Goal: Task Accomplishment & Management: Manage account settings

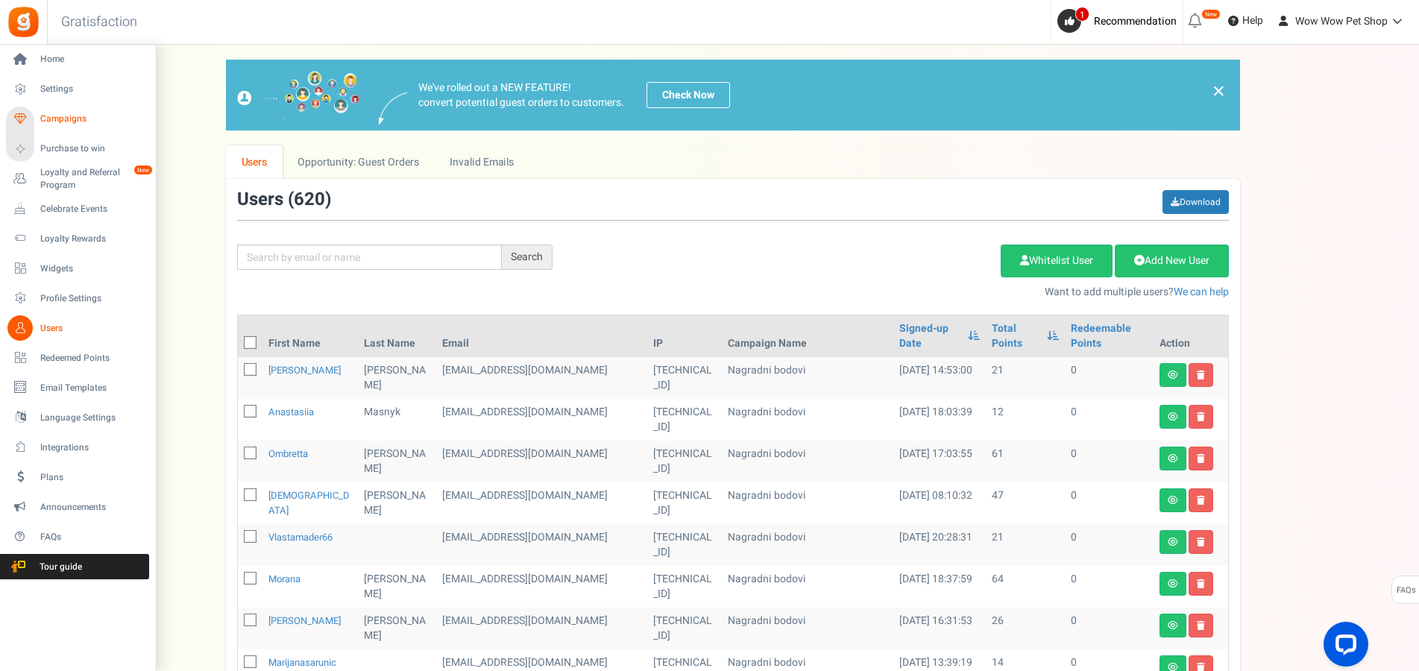
click at [48, 122] on span "Campaigns" at bounding box center [92, 119] width 104 height 13
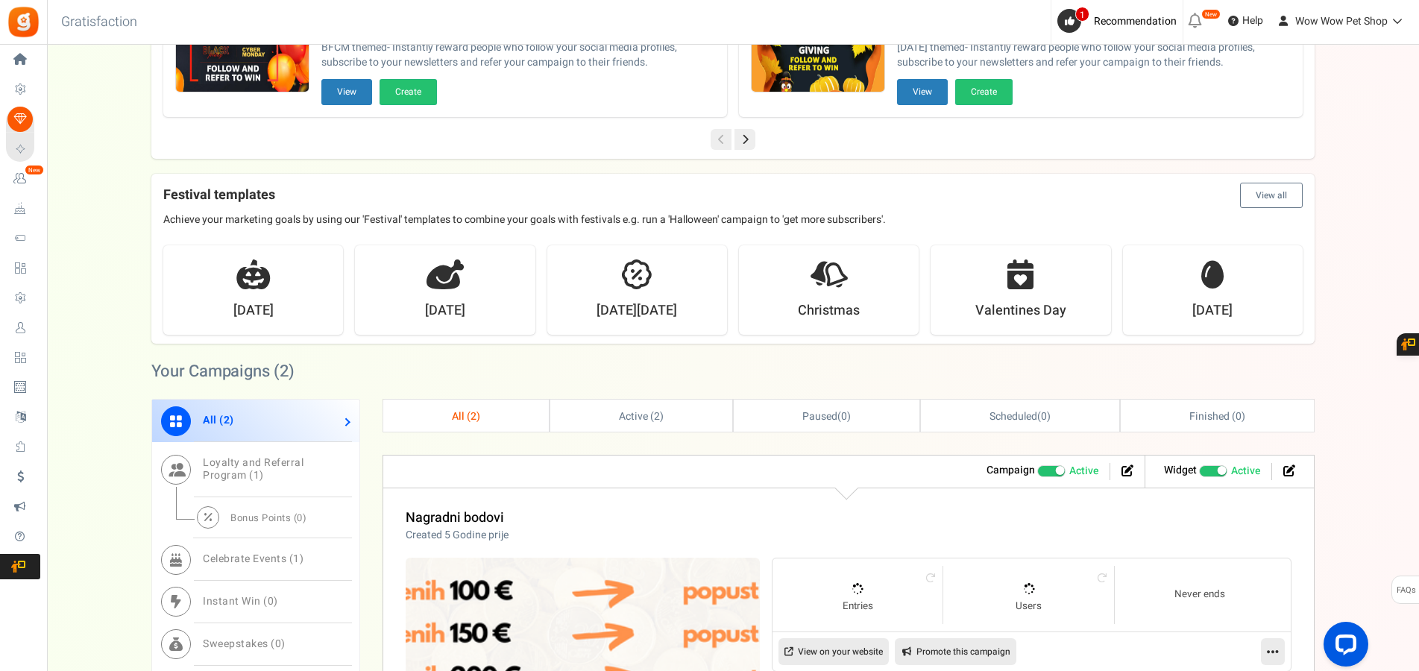
scroll to position [532, 0]
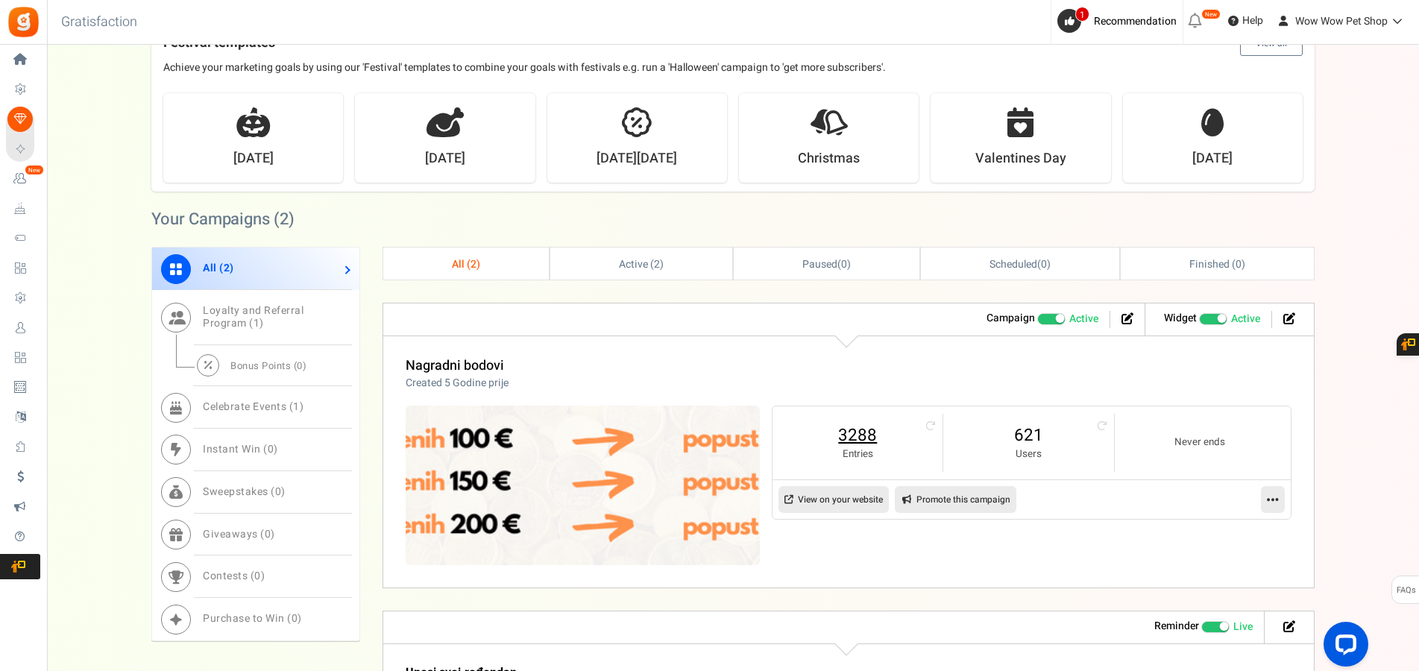
click at [874, 434] on link "3288" at bounding box center [857, 436] width 140 height 24
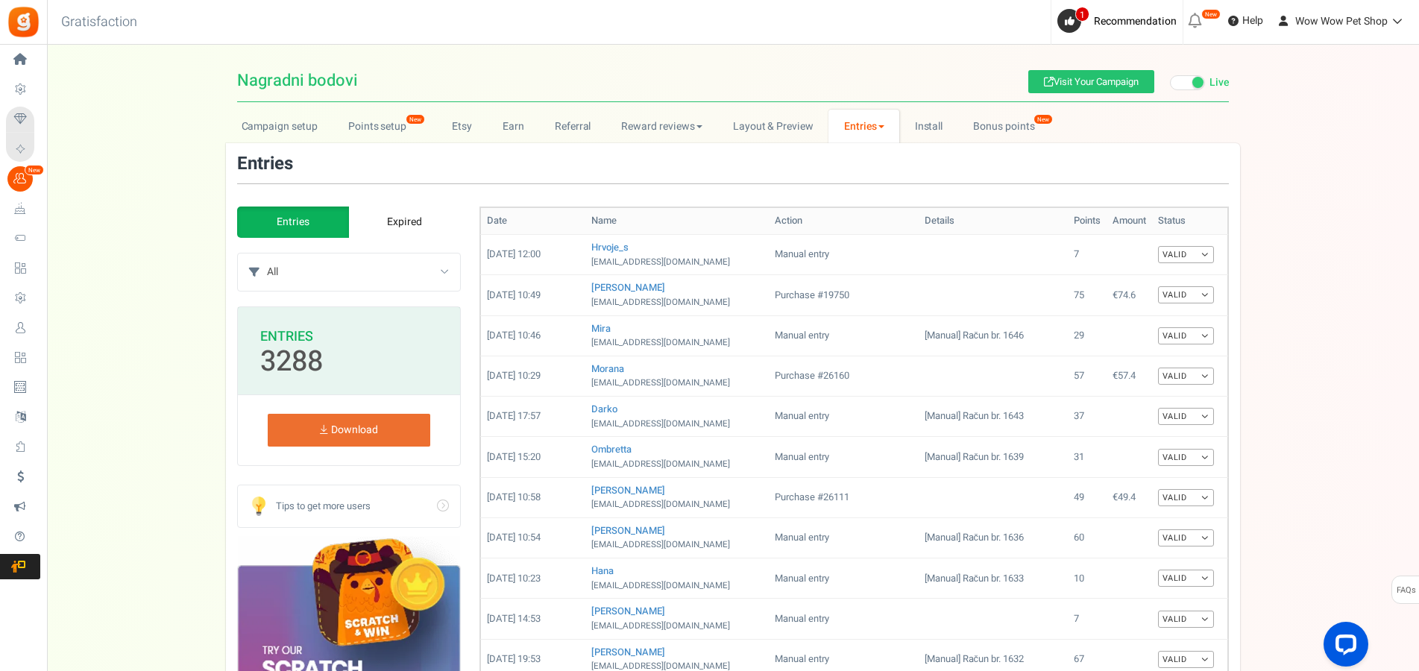
click at [267, 254] on select "All Manual entry Subscribe to our mailing list Pretplati se na našu listu promo…" at bounding box center [363, 272] width 193 height 37
select select "185347"
click option "Pretplati se na našu listu promotivnih ponuda" at bounding box center [0, 0] width 0 height 0
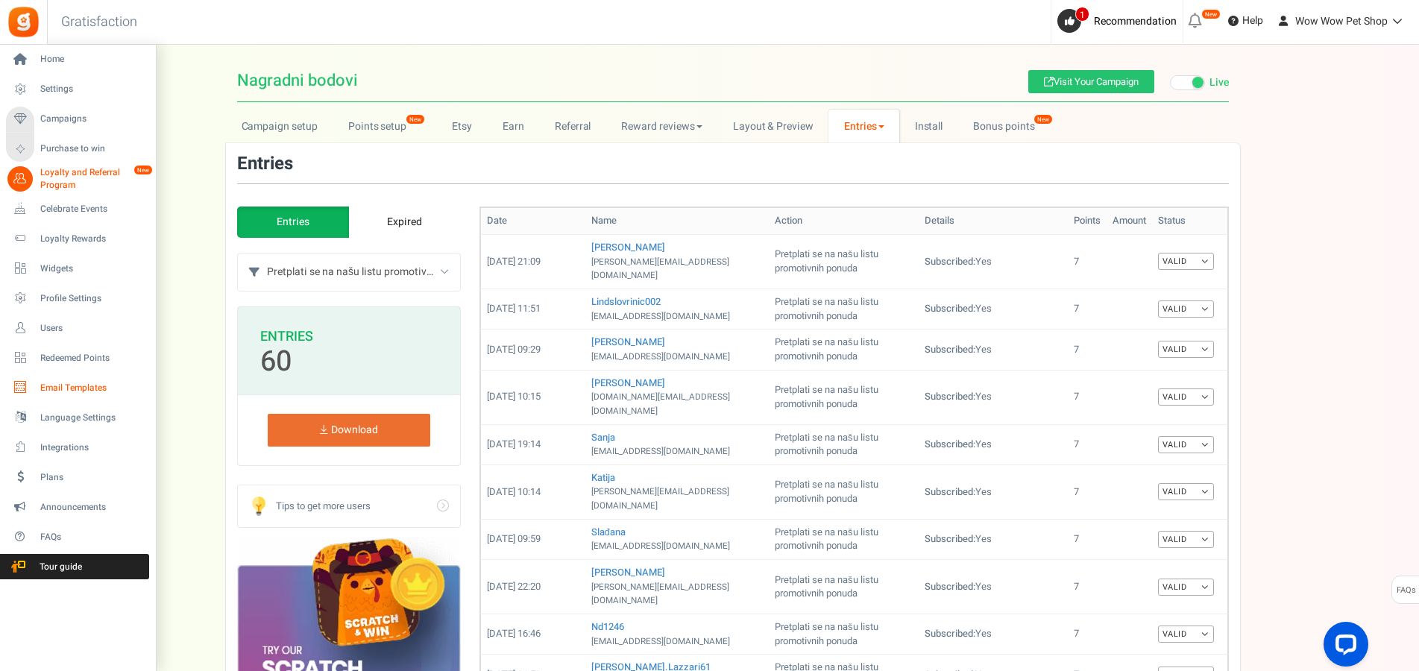
click at [50, 388] on span "Email Templates" at bounding box center [92, 388] width 104 height 13
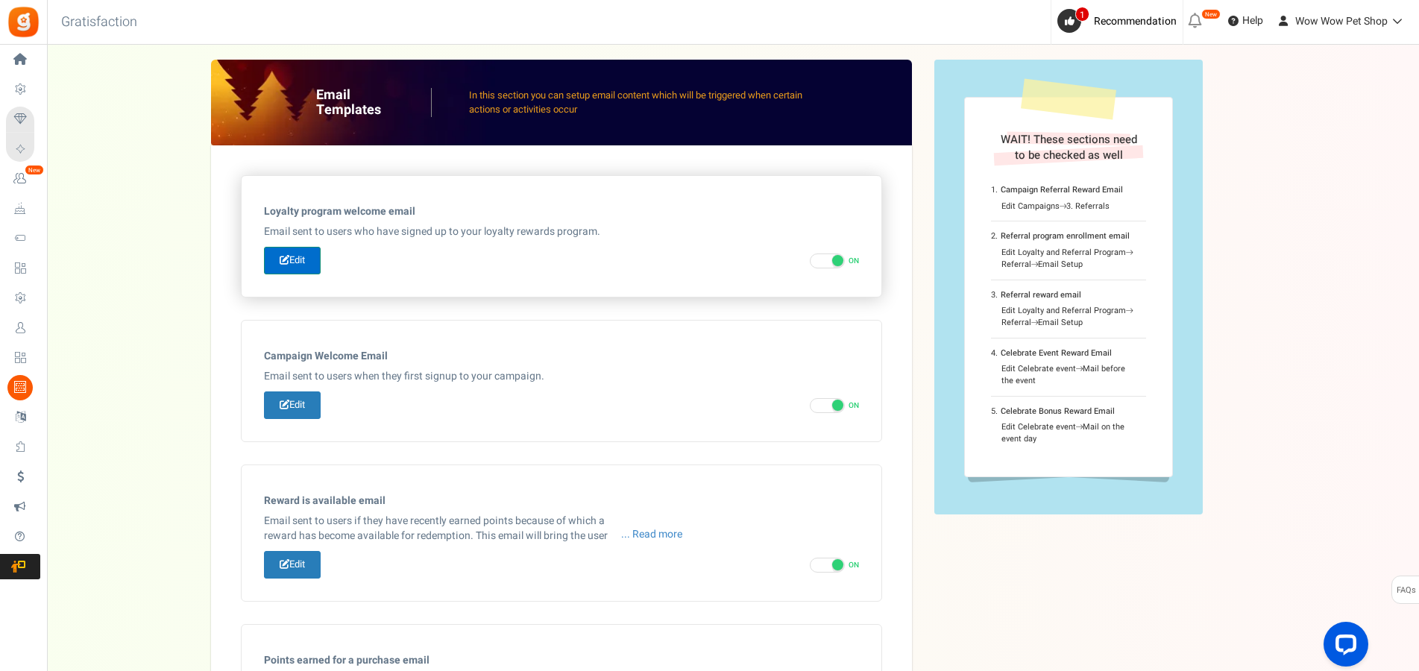
click at [297, 252] on link "Edit" at bounding box center [292, 261] width 57 height 28
type input "Dobrodošao u naš program [[Loyalty Program Name]]"
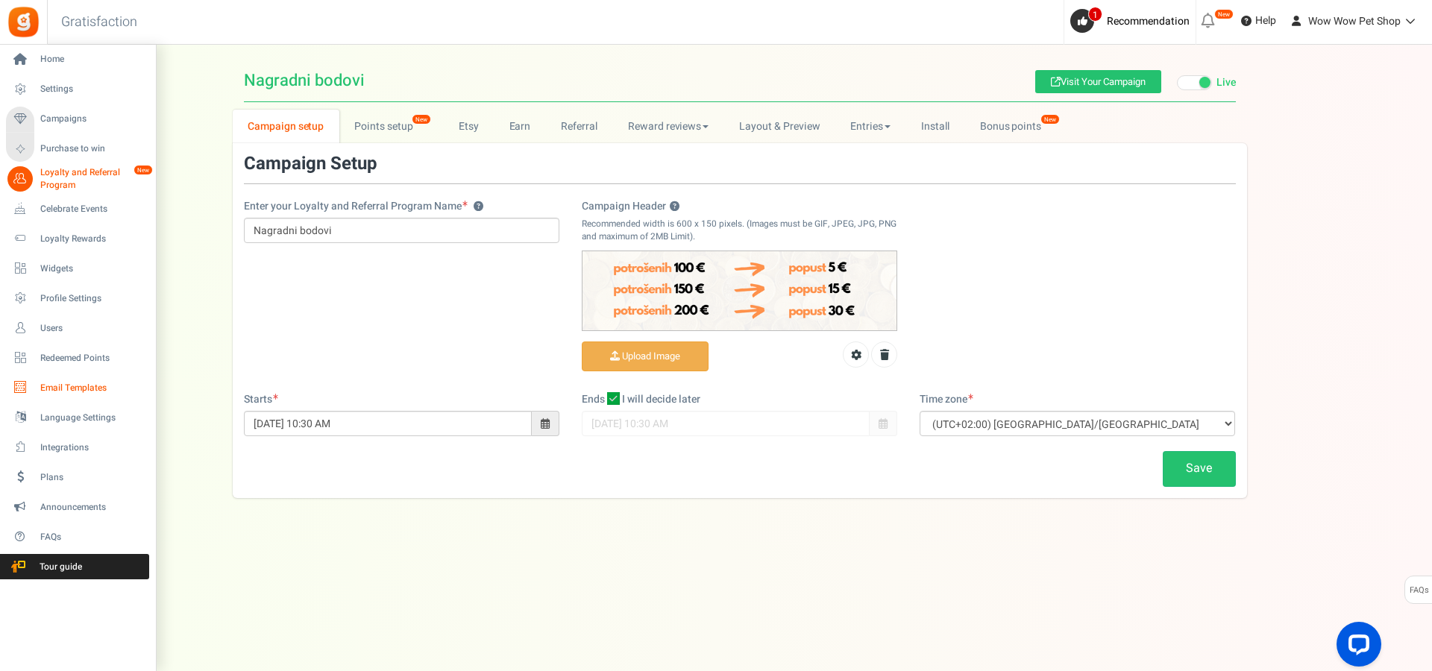
click at [67, 384] on span "Email Templates" at bounding box center [92, 388] width 104 height 13
click at [68, 384] on span "Email Templates" at bounding box center [92, 388] width 104 height 13
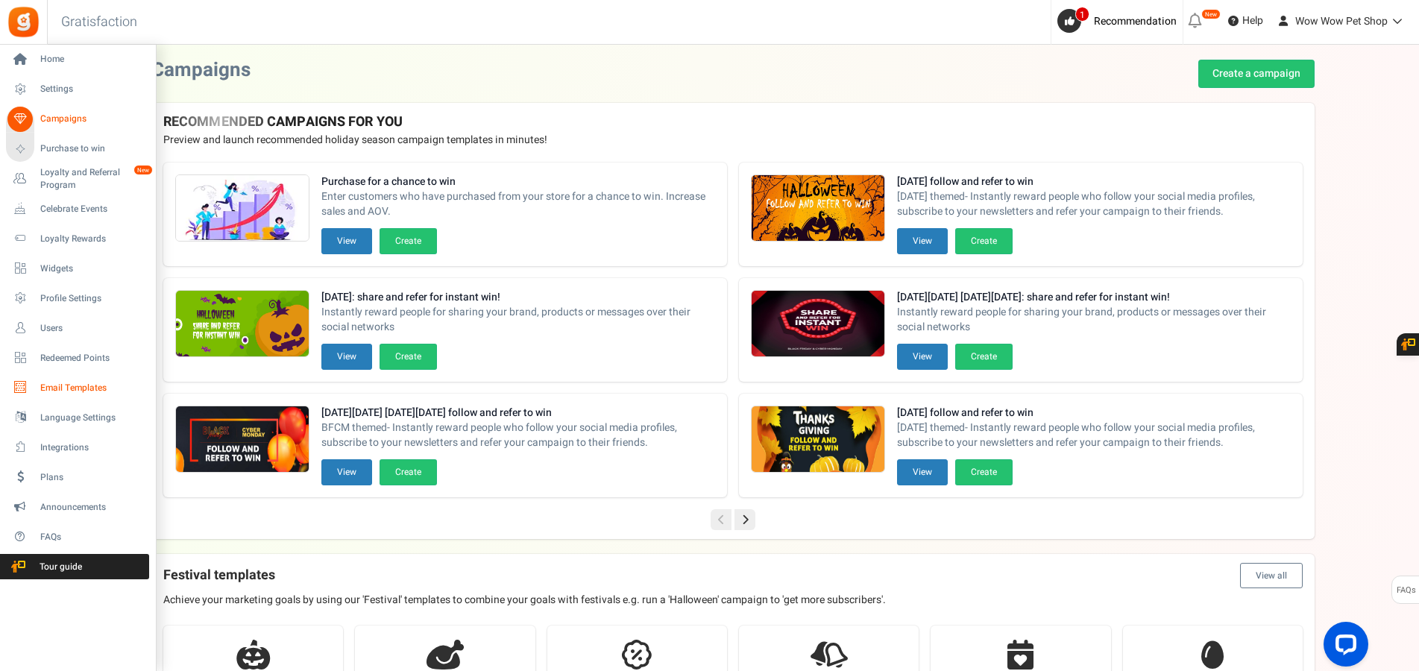
click at [57, 387] on span "Email Templates" at bounding box center [92, 388] width 104 height 13
click at [63, 387] on span "Email Templates" at bounding box center [92, 388] width 104 height 13
click at [71, 387] on span "Email Templates" at bounding box center [92, 388] width 104 height 13
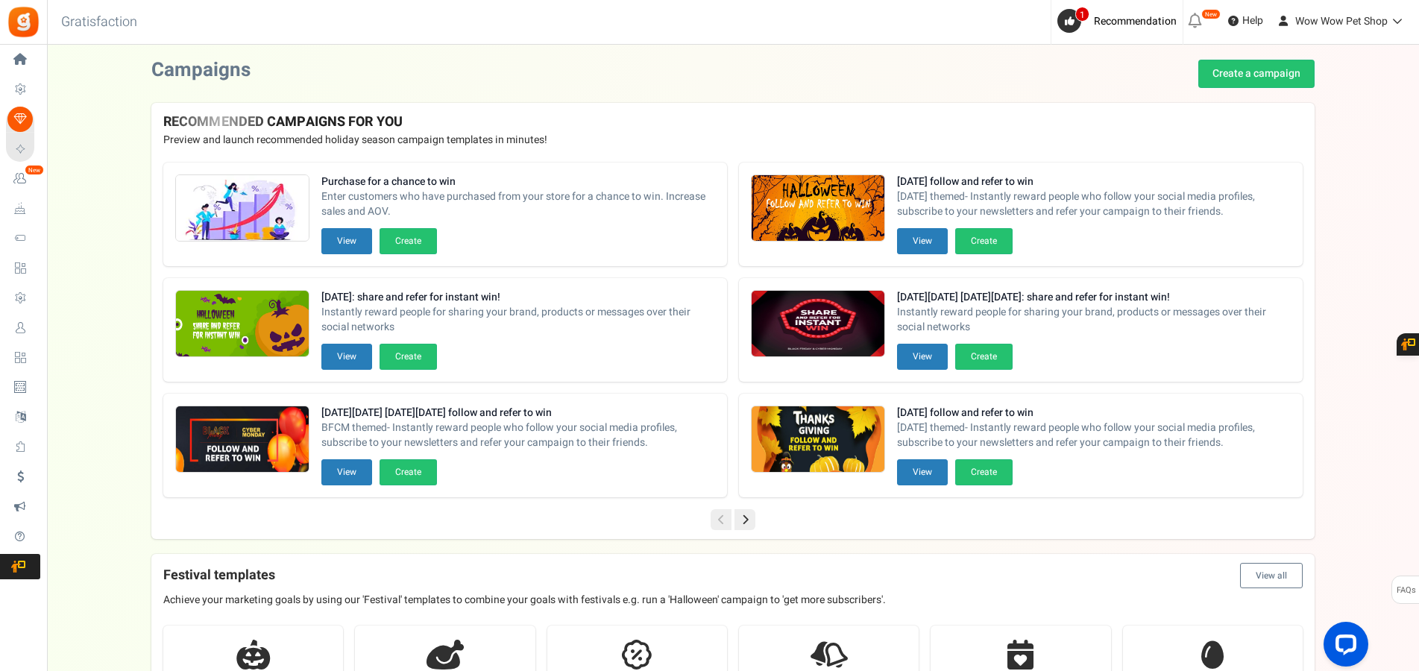
scroll to position [380, 0]
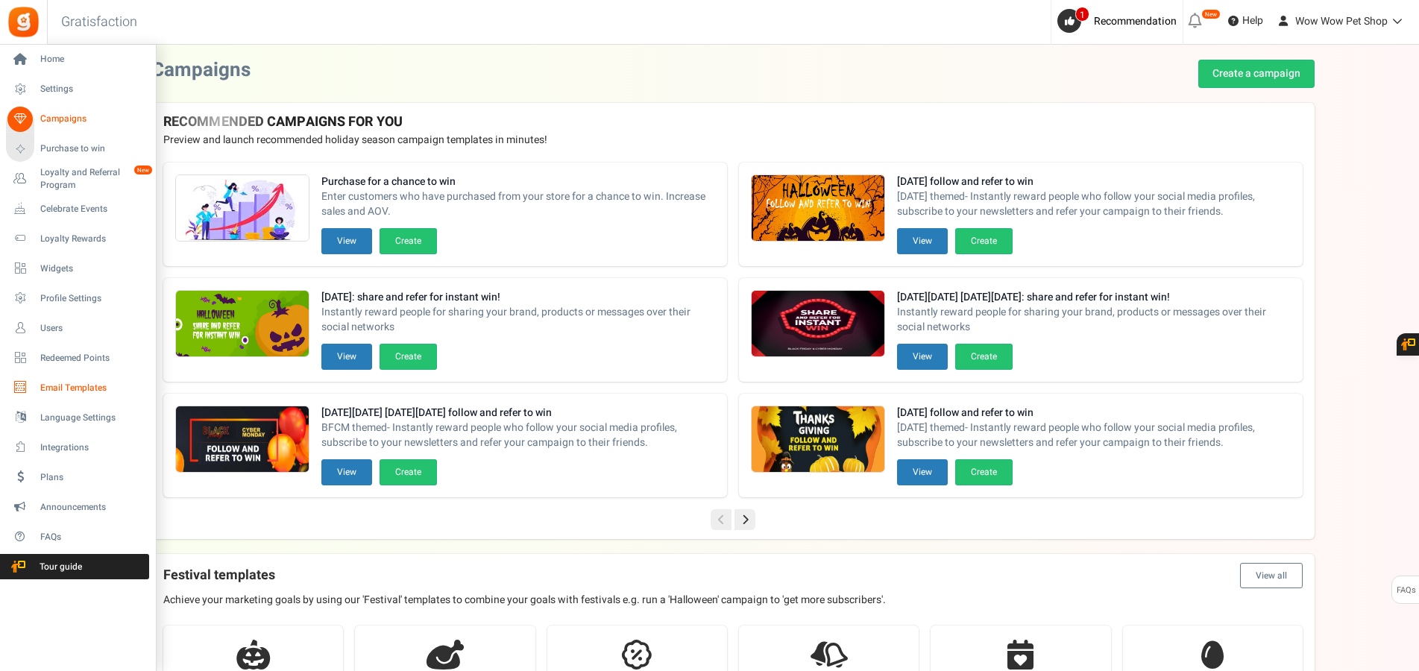
click at [72, 388] on span "Email Templates" at bounding box center [92, 388] width 104 height 13
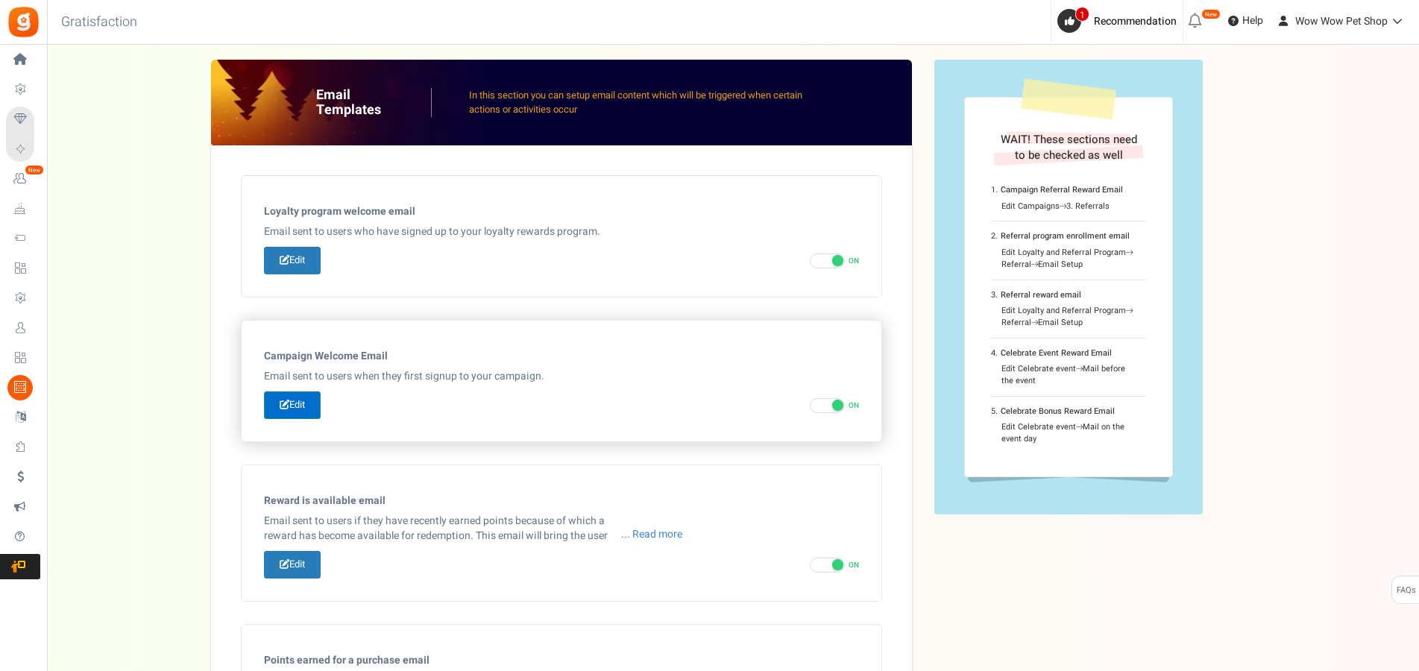
click at [307, 399] on link "Edit" at bounding box center [292, 405] width 57 height 28
type input "Dobrodošao u naš program [[Loyalty Program Name]]"
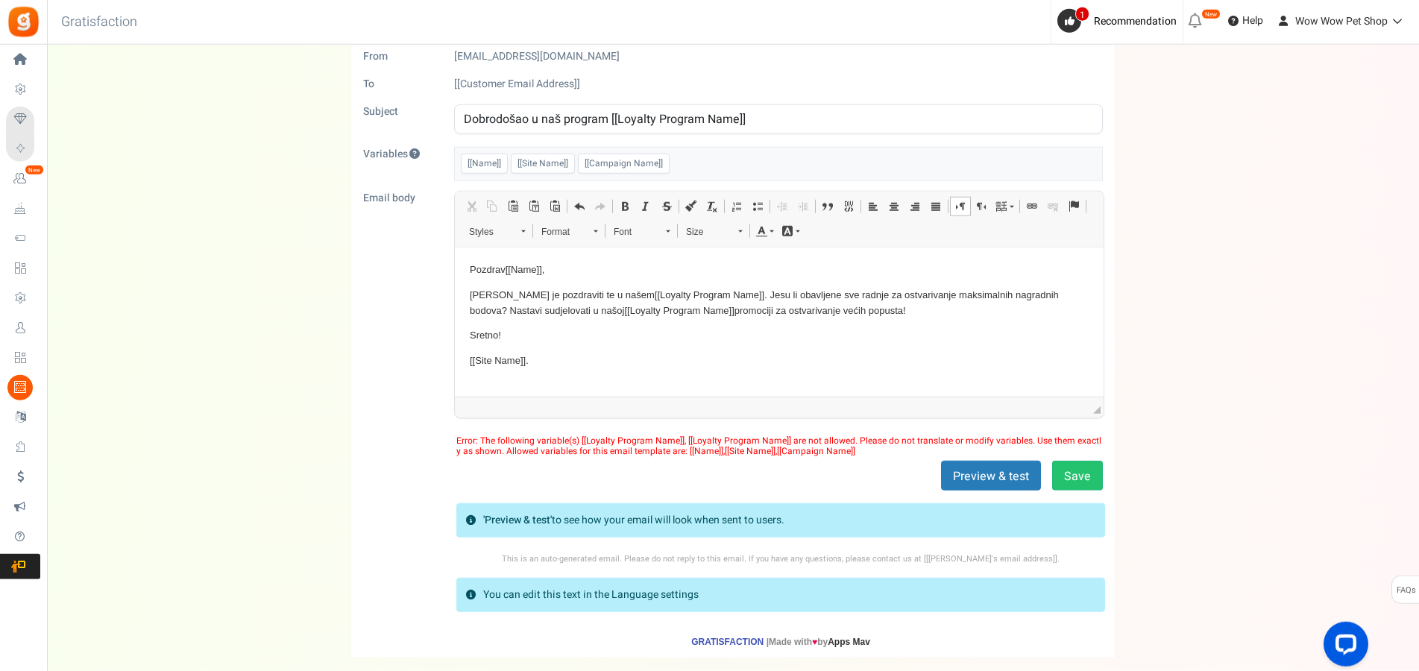
scroll to position [76, 0]
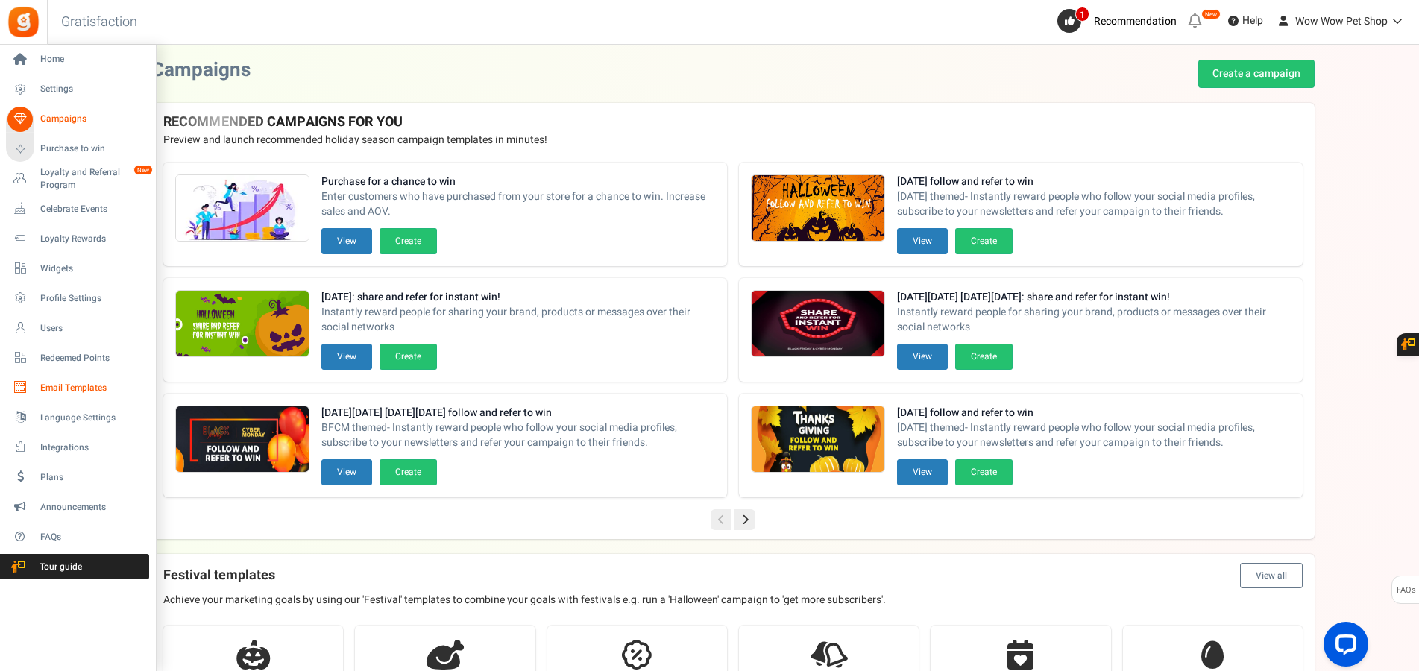
click at [57, 387] on span "Email Templates" at bounding box center [92, 388] width 104 height 13
click at [70, 387] on span "Email Templates" at bounding box center [92, 388] width 104 height 13
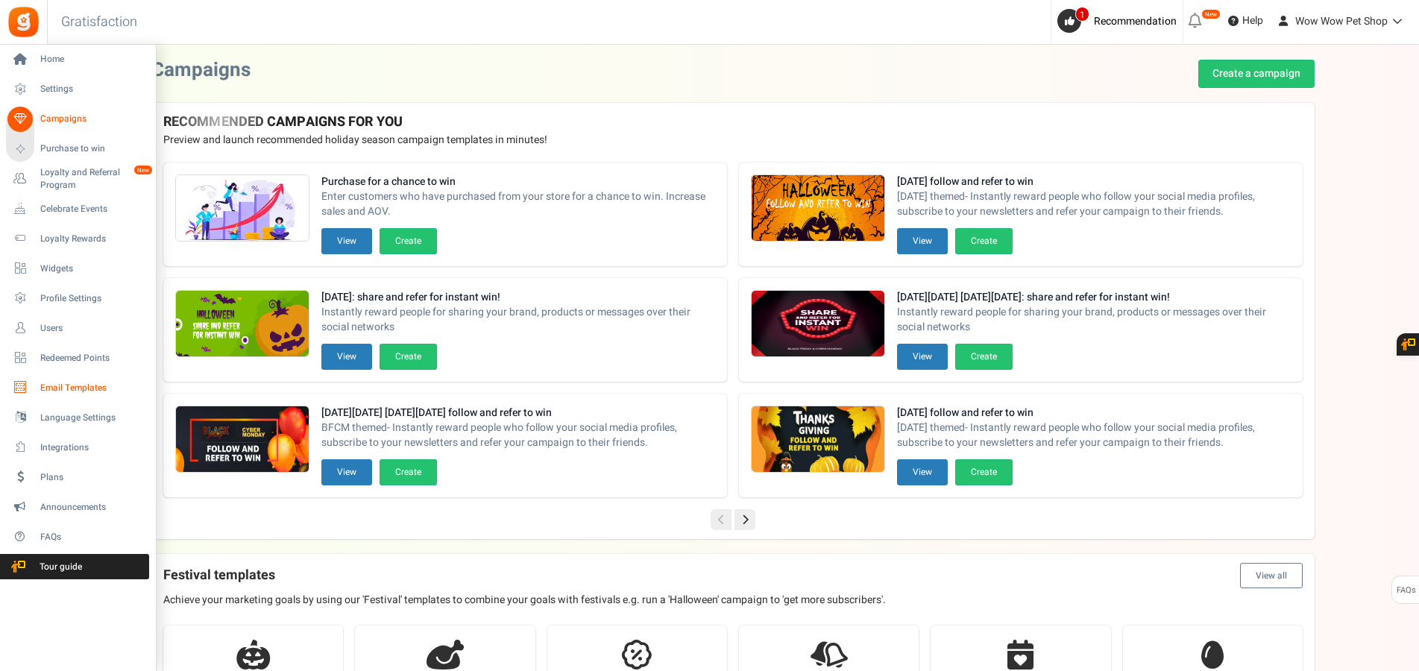
click at [61, 385] on span "Email Templates" at bounding box center [92, 388] width 104 height 13
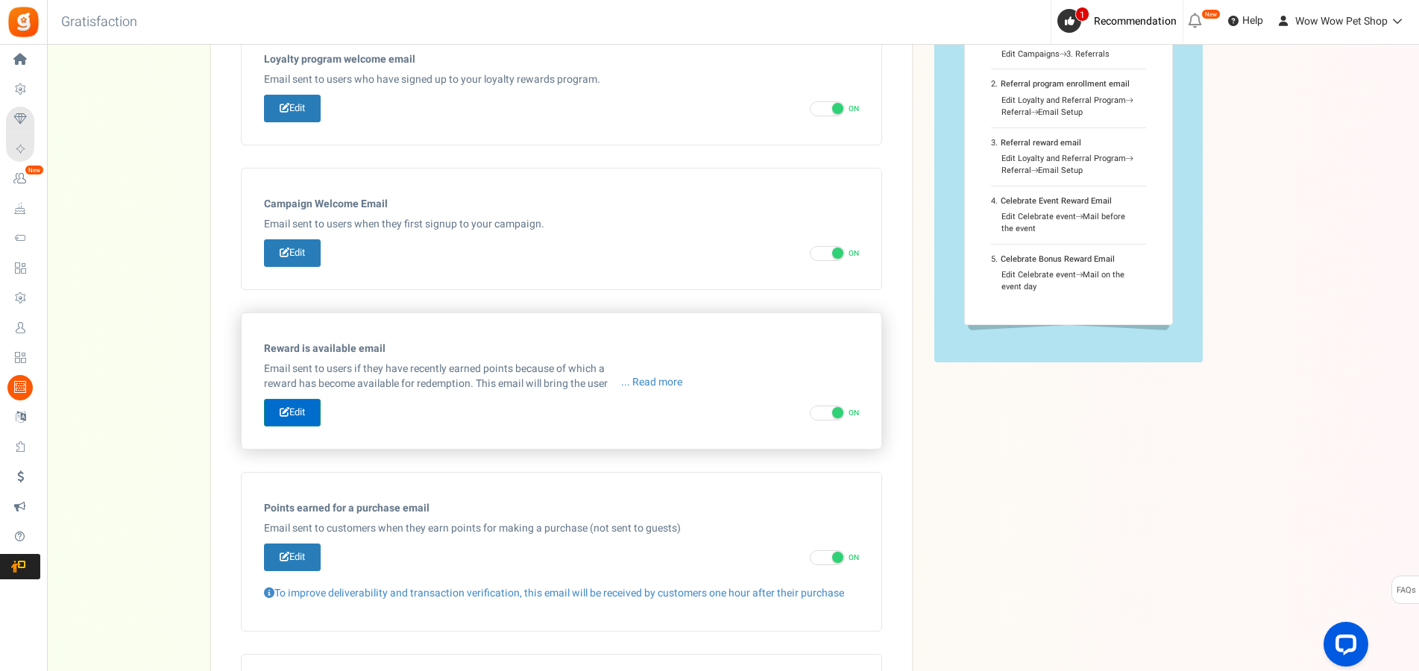
click at [288, 412] on icon at bounding box center [285, 412] width 10 height 10
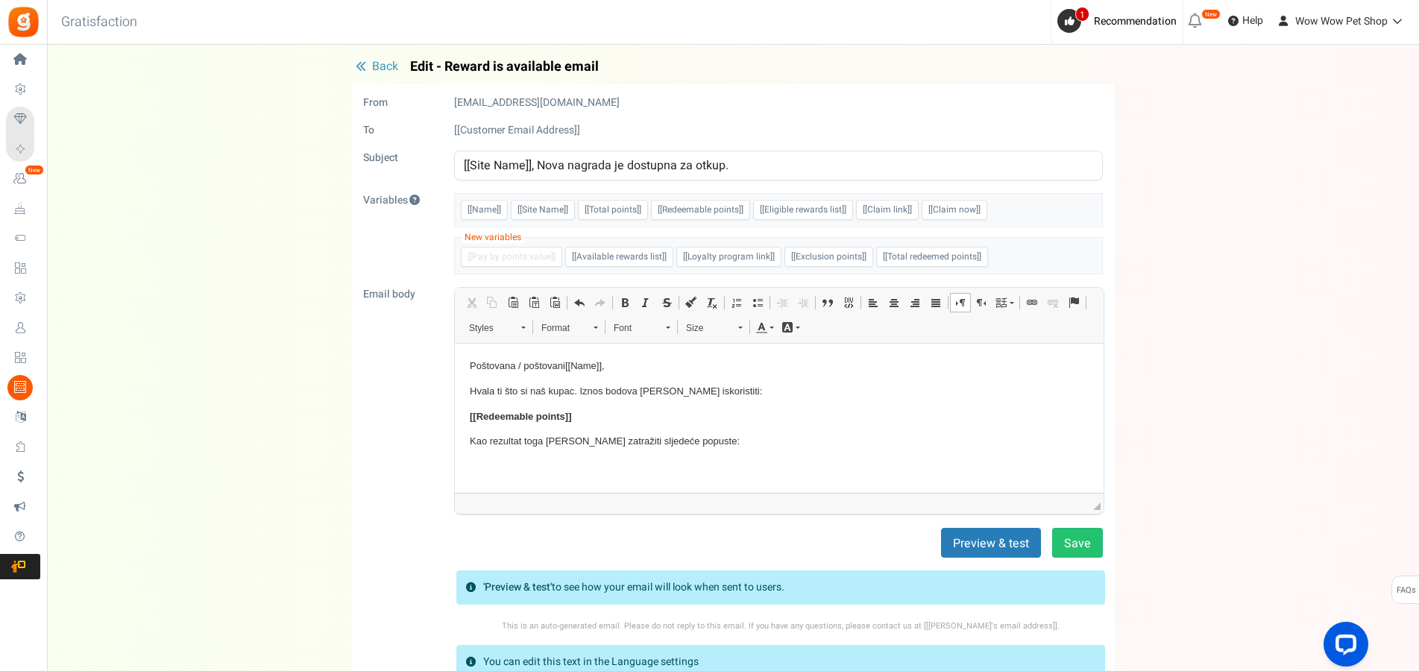
click at [380, 68] on span "Back" at bounding box center [385, 66] width 26 height 18
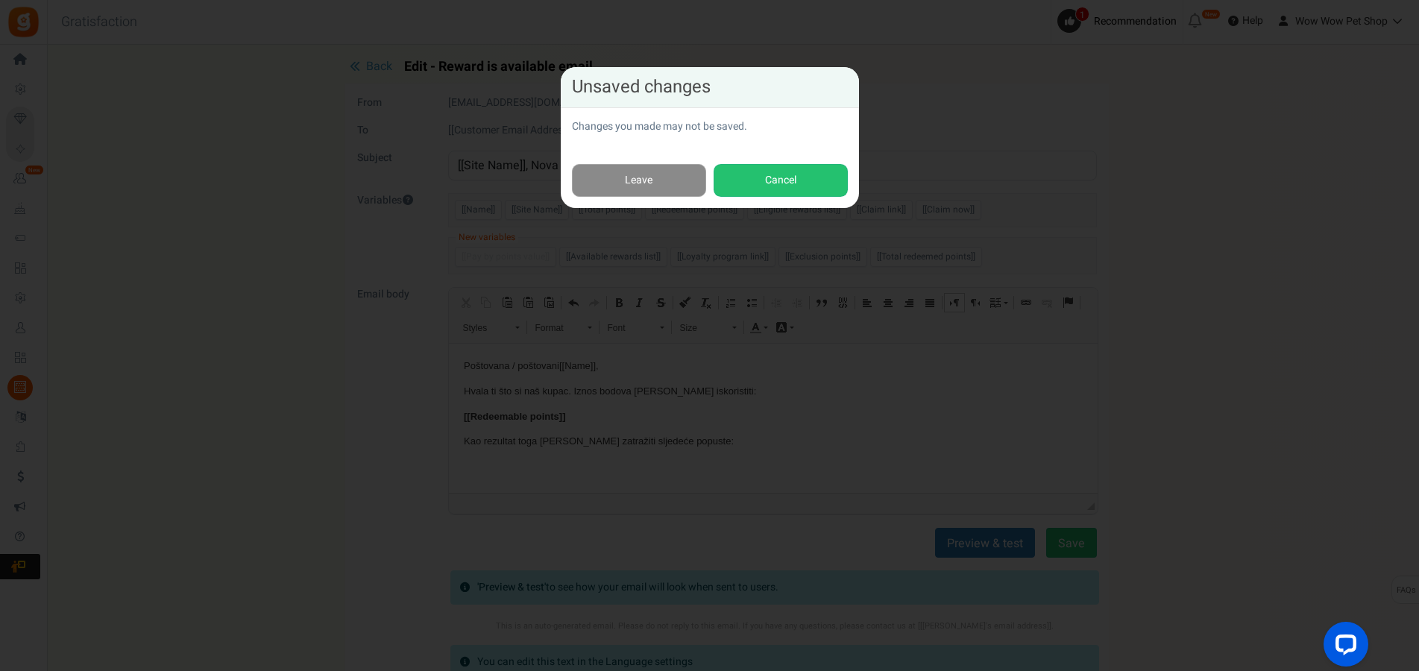
click at [642, 172] on link "Leave" at bounding box center [639, 181] width 134 height 34
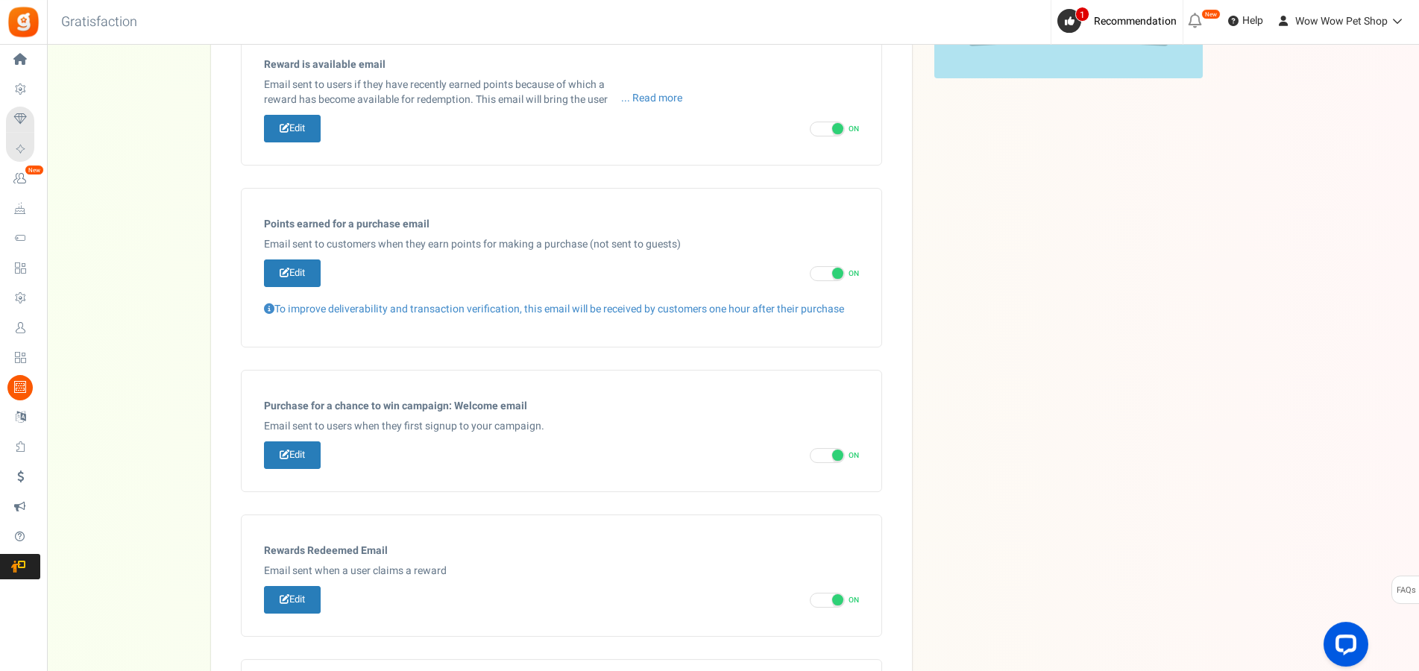
scroll to position [405, 0]
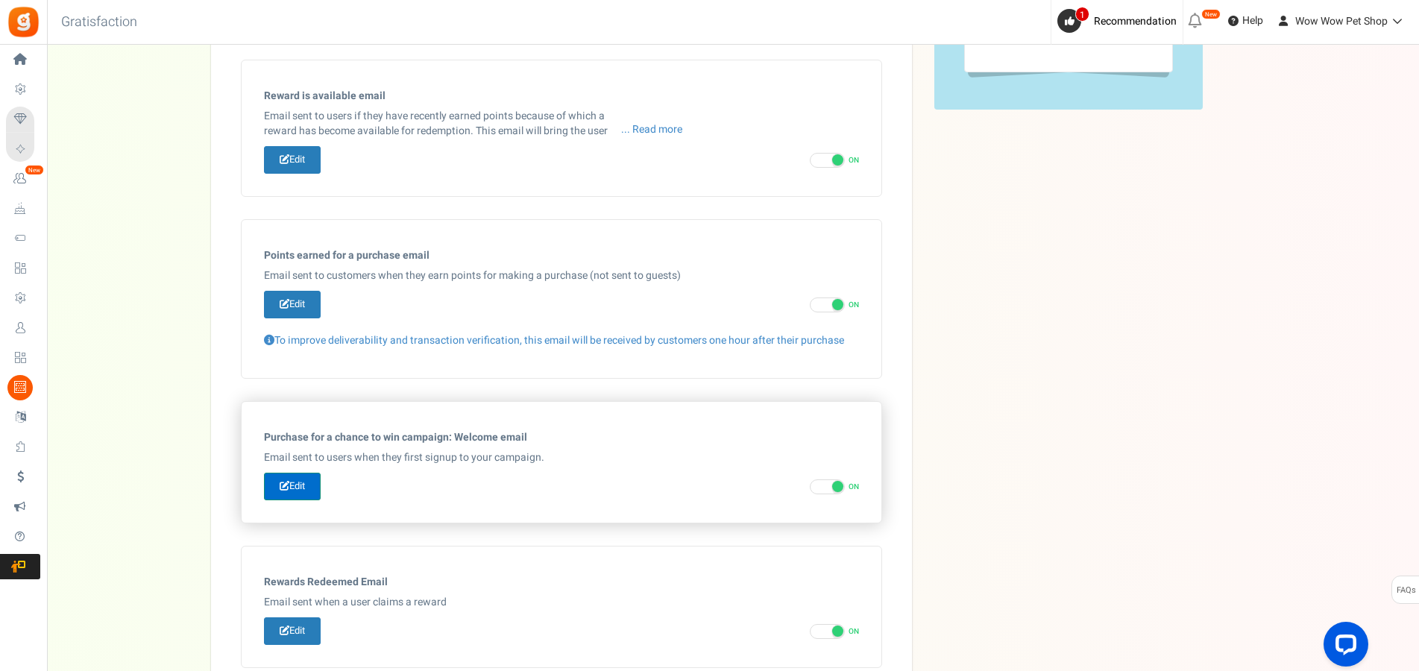
click at [291, 485] on link "Edit" at bounding box center [292, 487] width 57 height 28
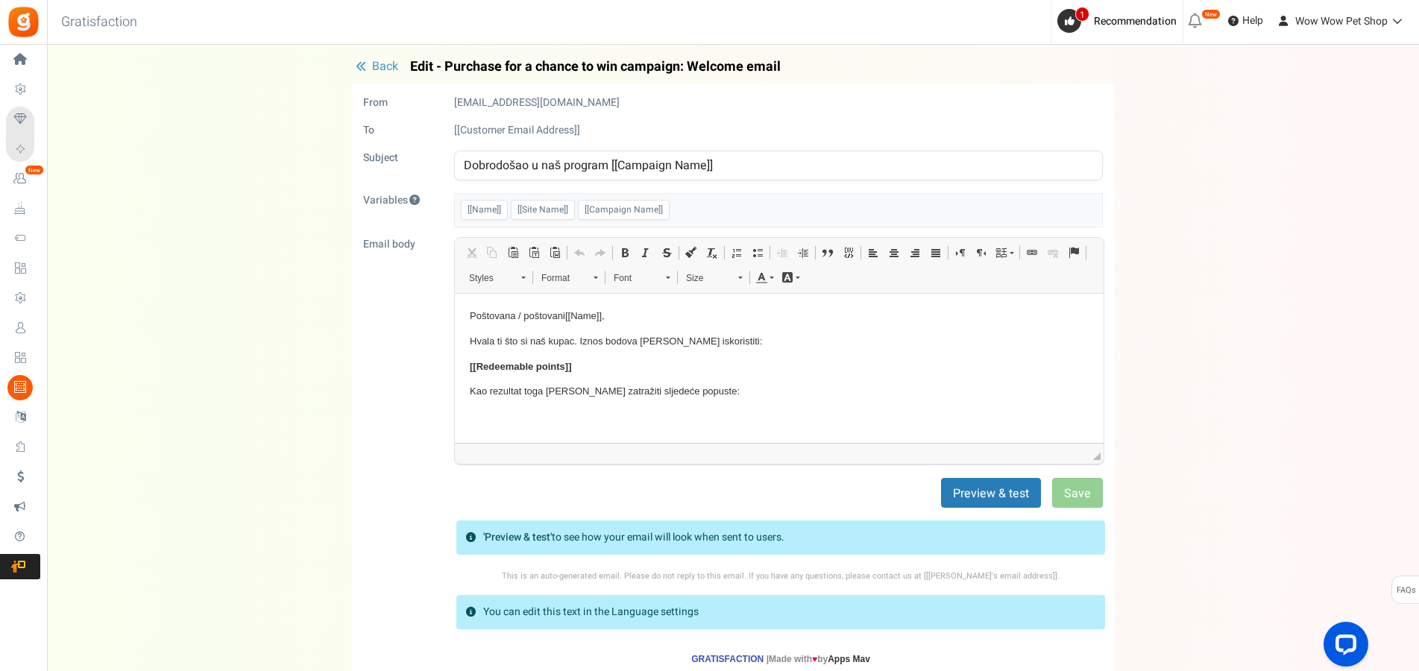
scroll to position [0, 0]
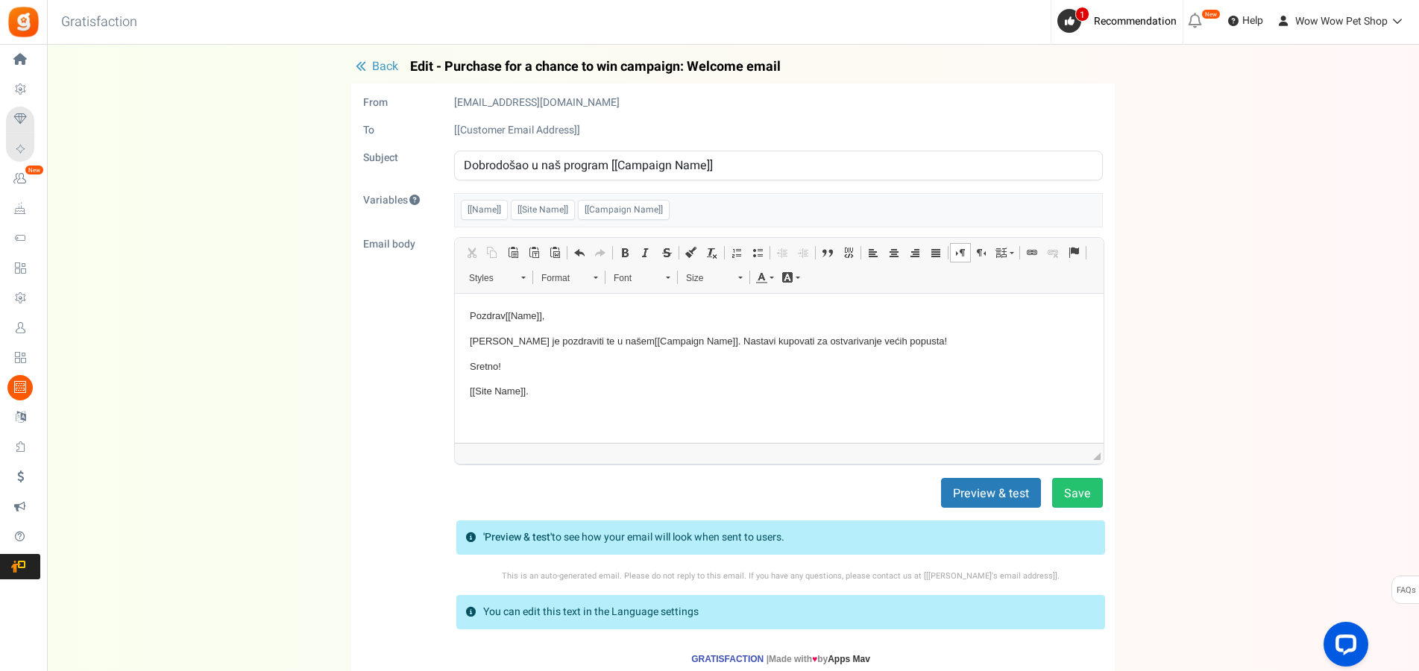
click at [381, 61] on span "Back" at bounding box center [385, 66] width 26 height 18
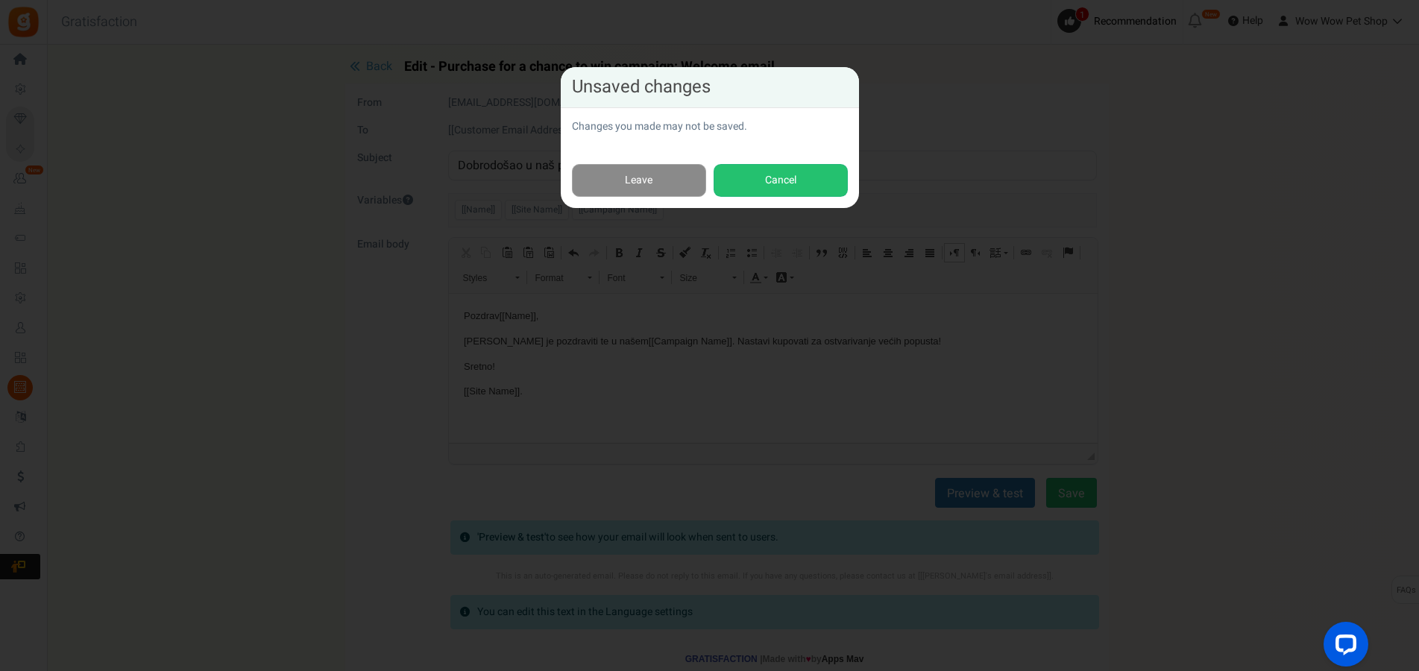
click at [675, 180] on link "Leave" at bounding box center [639, 181] width 134 height 34
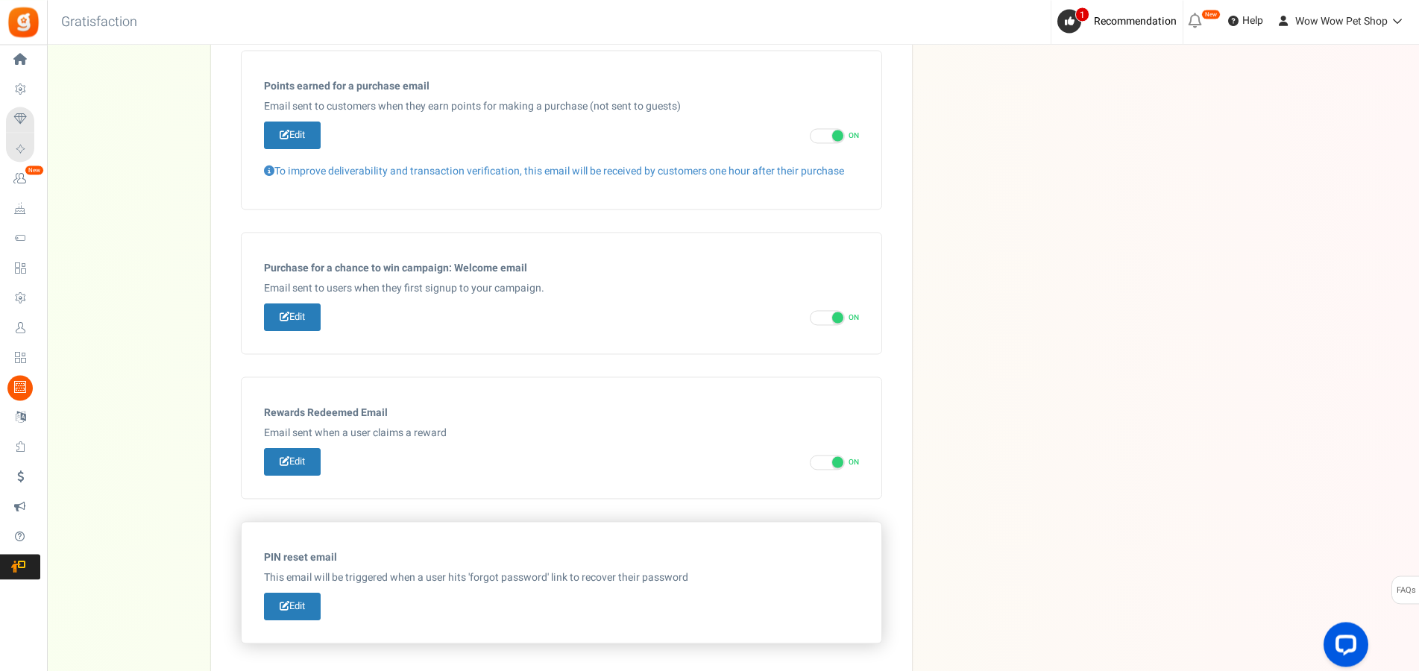
scroll to position [536, 0]
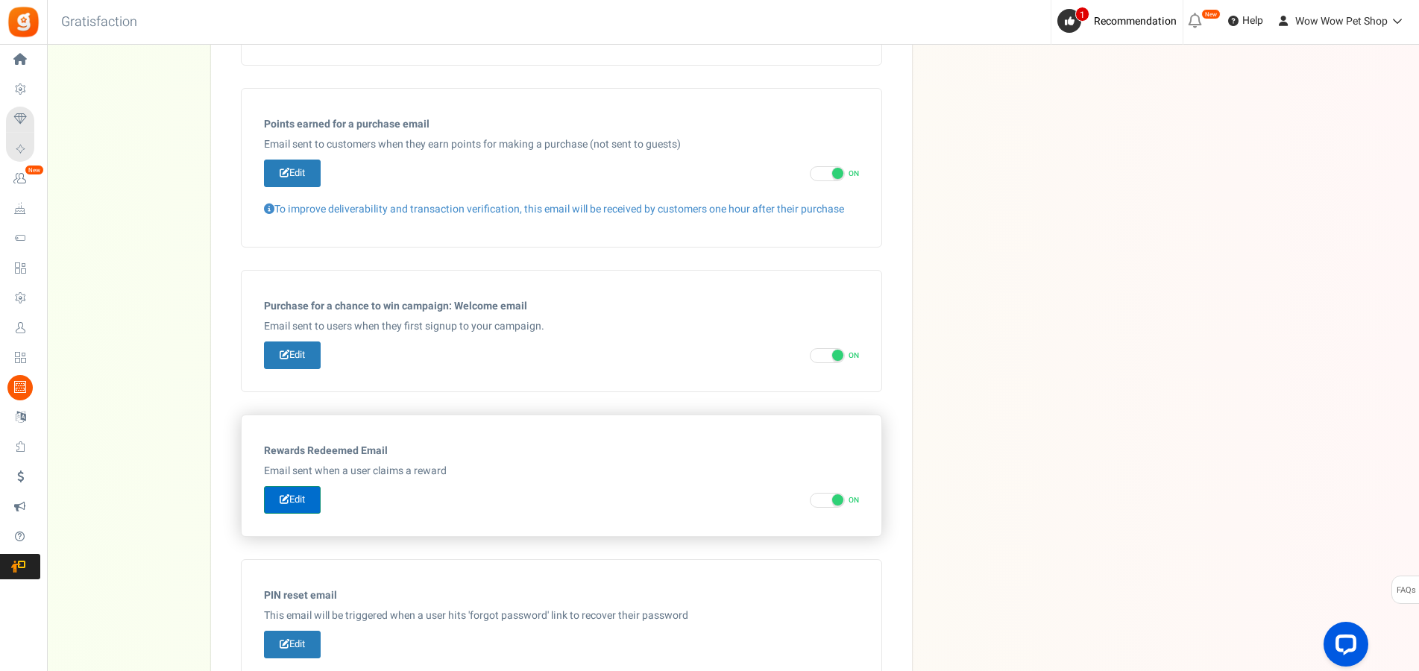
click at [294, 497] on link "Edit" at bounding box center [292, 500] width 57 height 28
type input "Hvala što si unovčio bodove na [[Site Name]]"
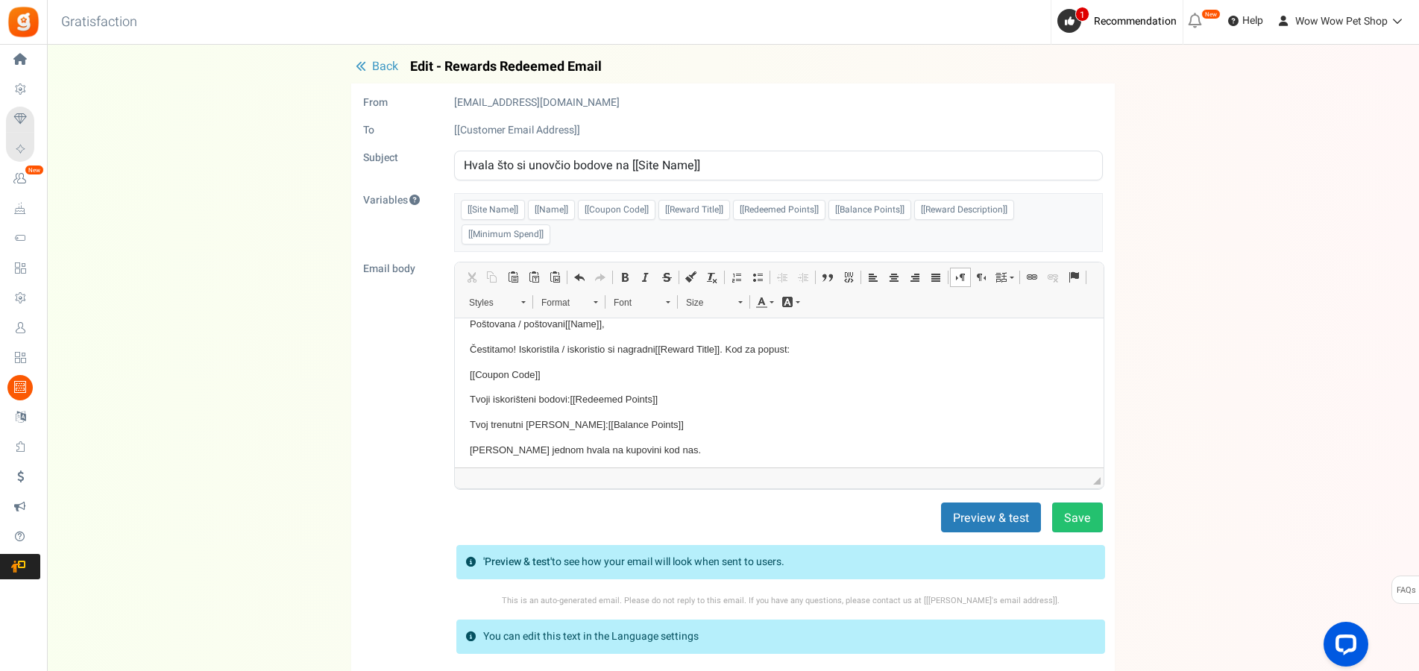
scroll to position [48, 0]
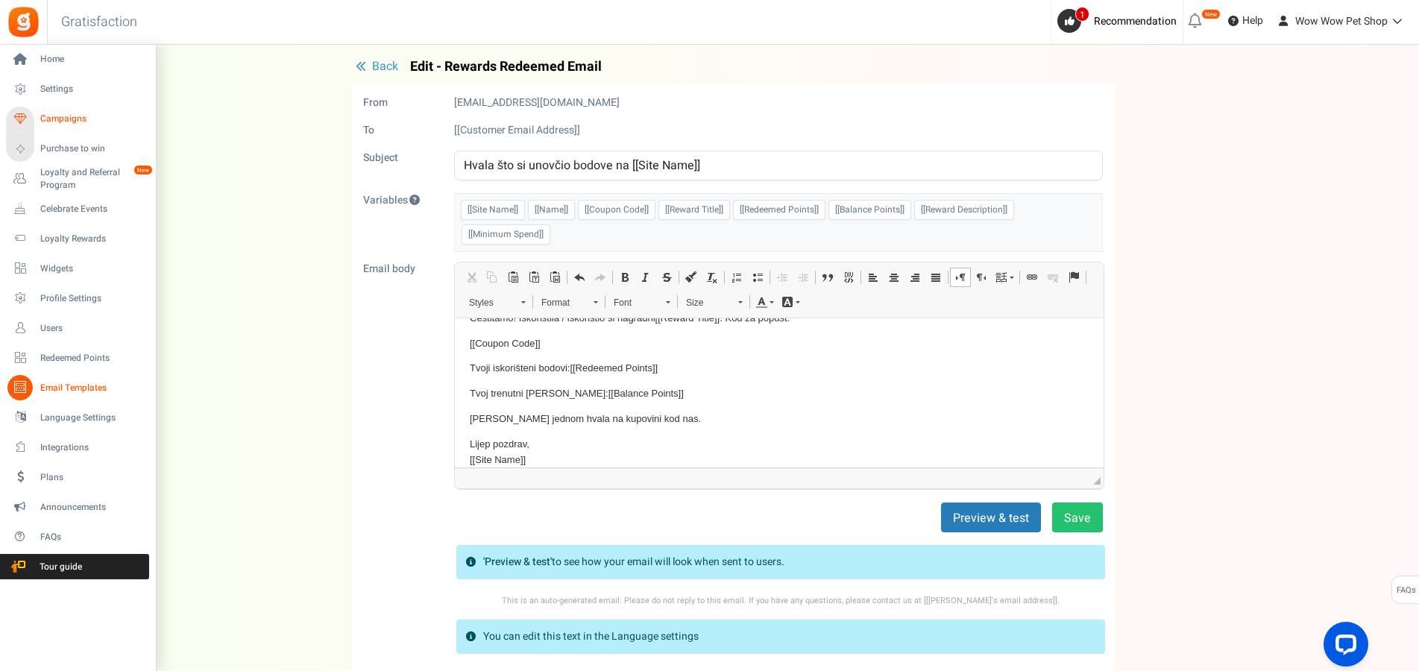
click at [57, 123] on span "Campaigns" at bounding box center [92, 119] width 104 height 13
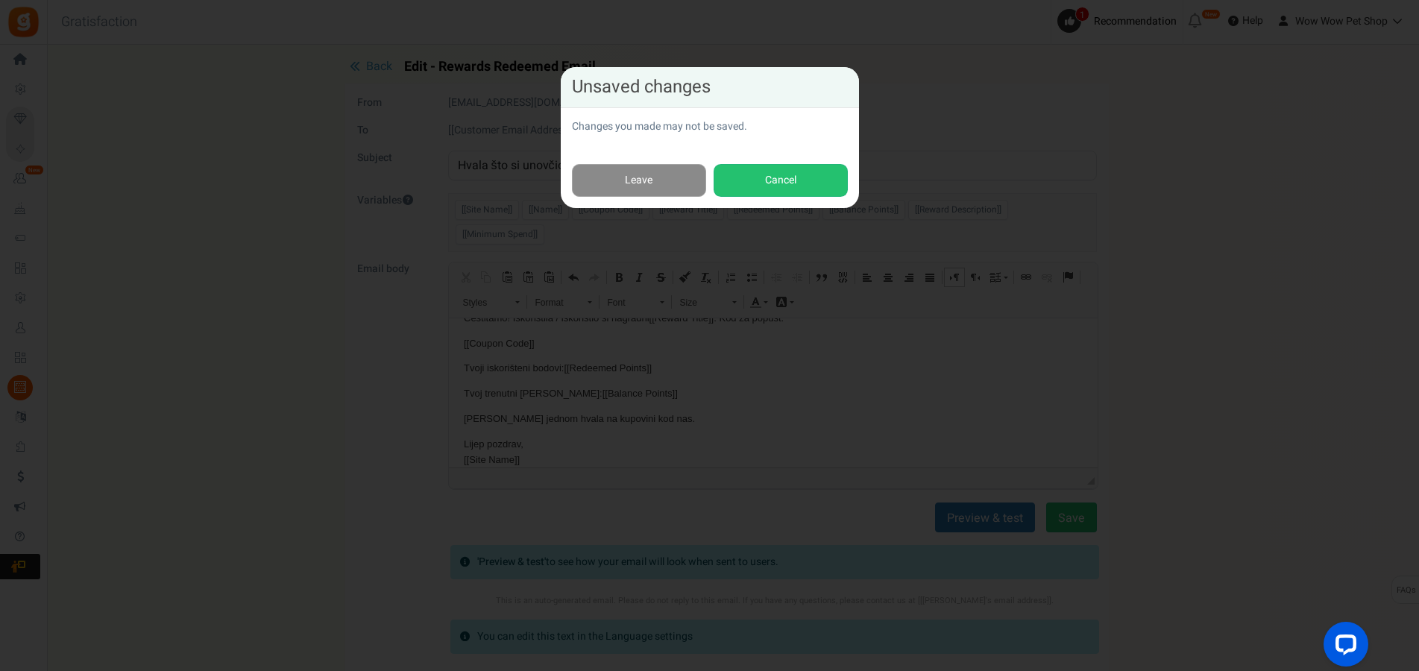
click at [611, 182] on link "Leave" at bounding box center [639, 181] width 134 height 34
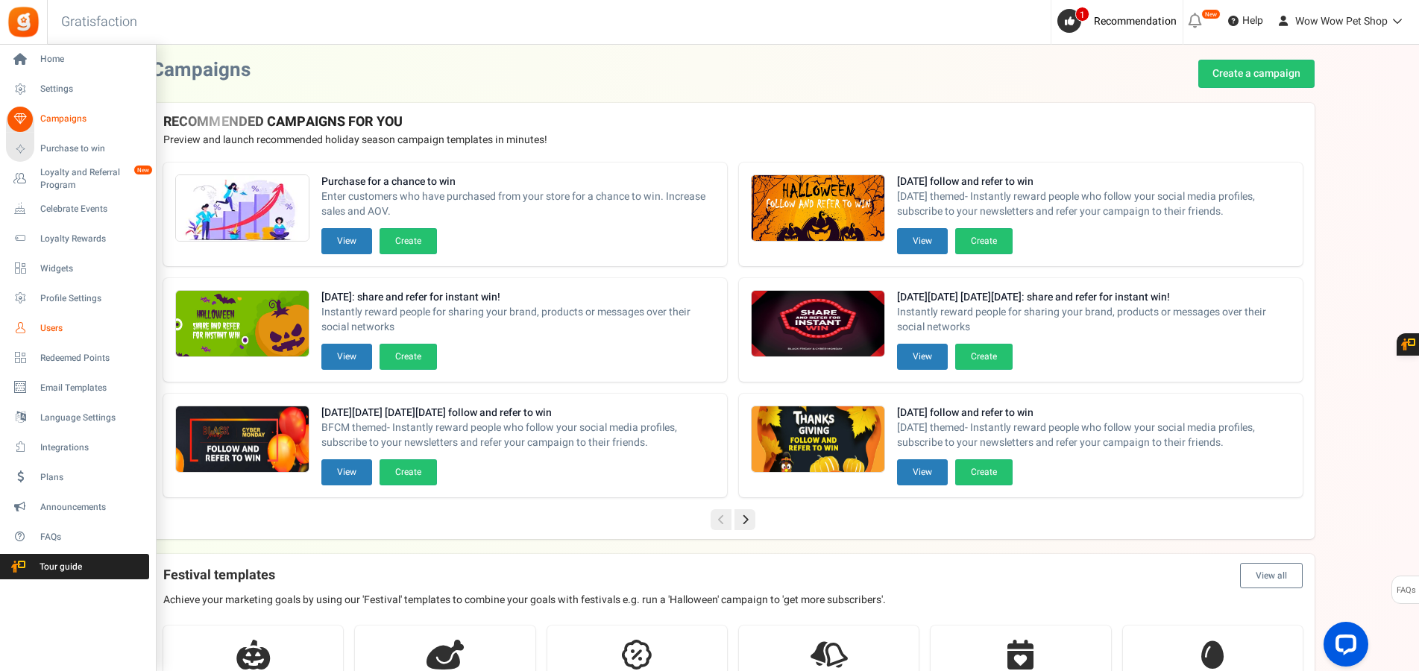
click at [59, 326] on span "Users" at bounding box center [92, 328] width 104 height 13
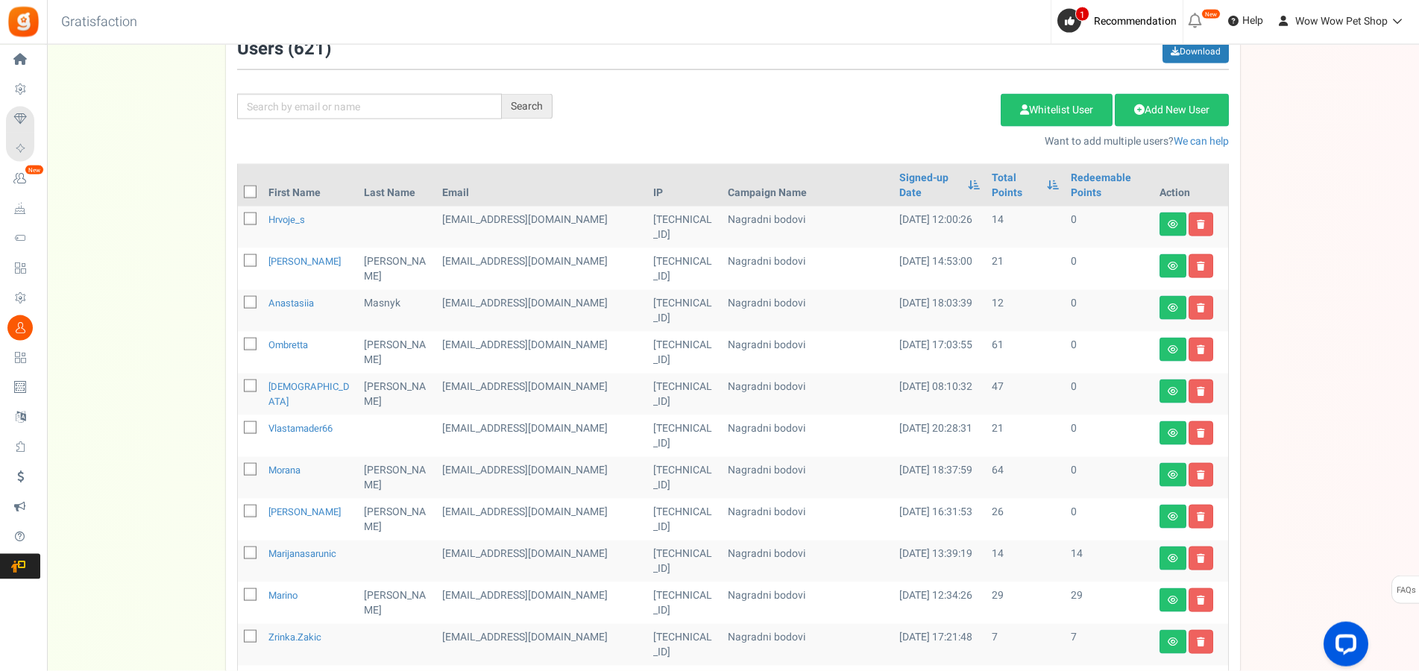
scroll to position [152, 0]
